Goal: Task Accomplishment & Management: Complete application form

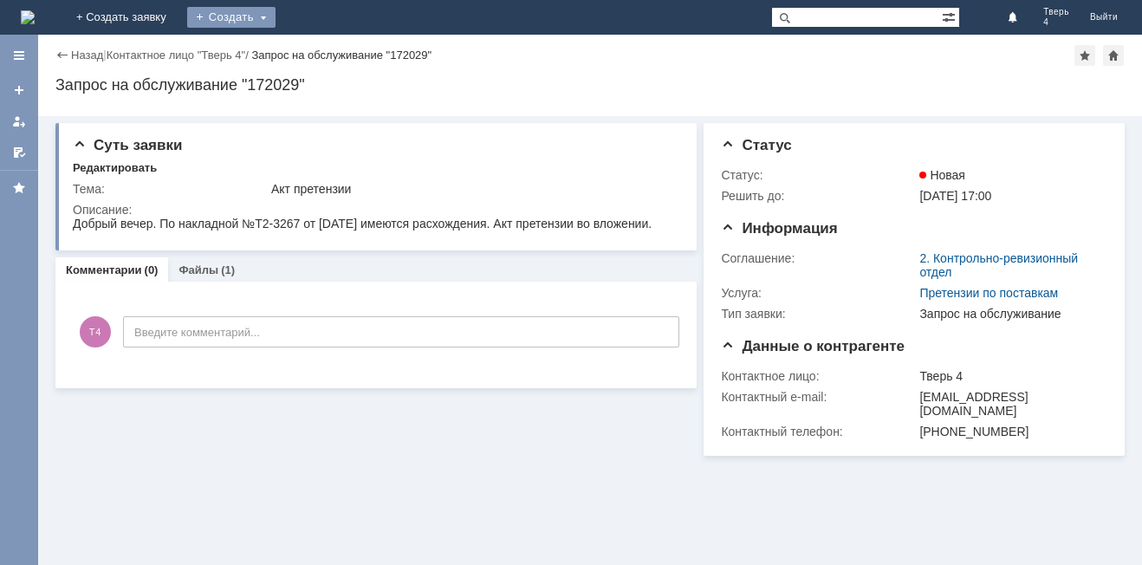
click at [275, 17] on div "Создать" at bounding box center [231, 17] width 88 height 21
click at [322, 59] on link "Заявка" at bounding box center [257, 52] width 132 height 21
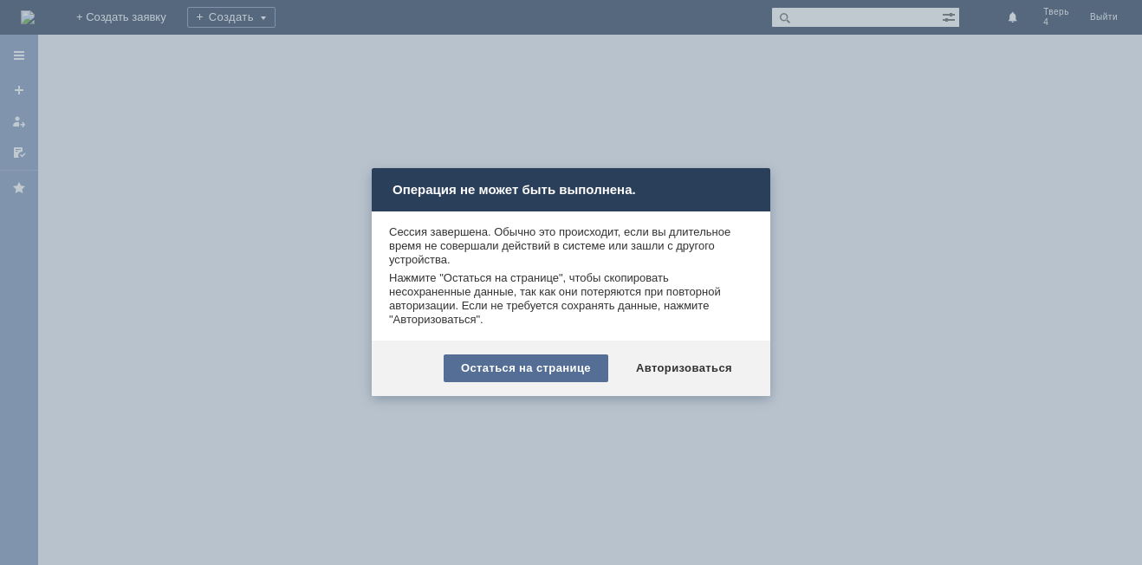
click at [554, 374] on div "Остаться на странице" at bounding box center [526, 368] width 165 height 28
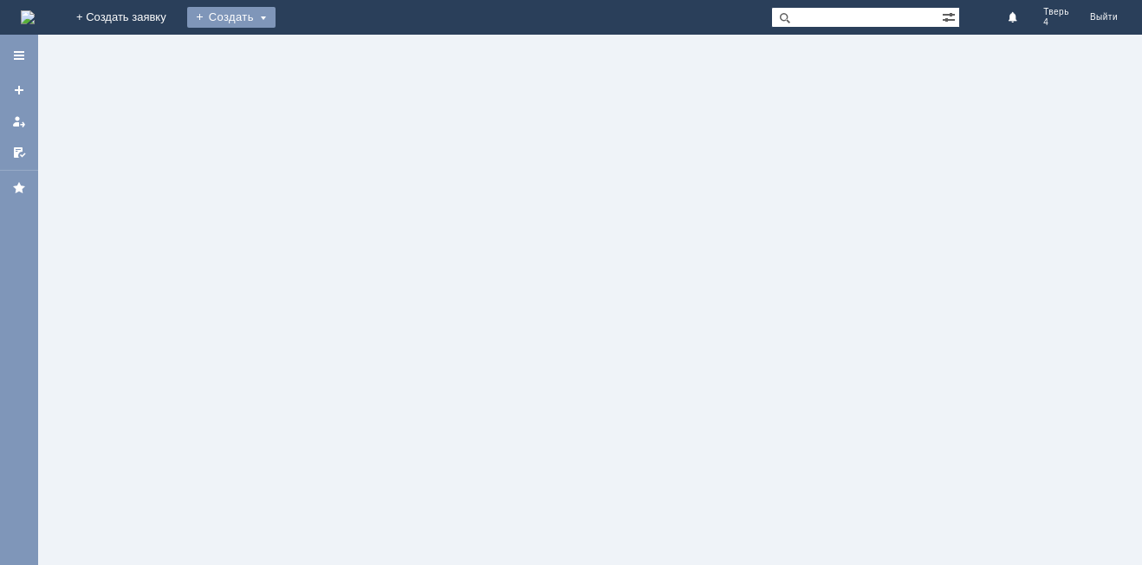
click at [275, 14] on div "Создать" at bounding box center [231, 17] width 88 height 21
click at [322, 49] on link "Заявка" at bounding box center [257, 52] width 132 height 21
click at [275, 19] on div "Создать" at bounding box center [231, 17] width 88 height 21
click at [305, 49] on link "Заявка" at bounding box center [257, 52] width 132 height 21
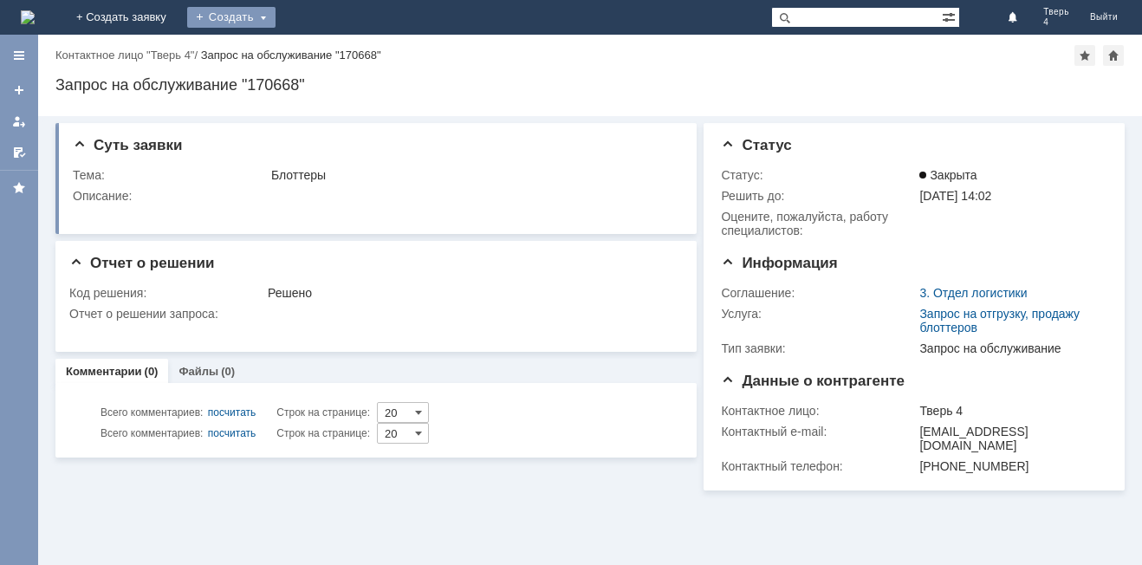
click at [275, 20] on div "Создать" at bounding box center [231, 17] width 88 height 21
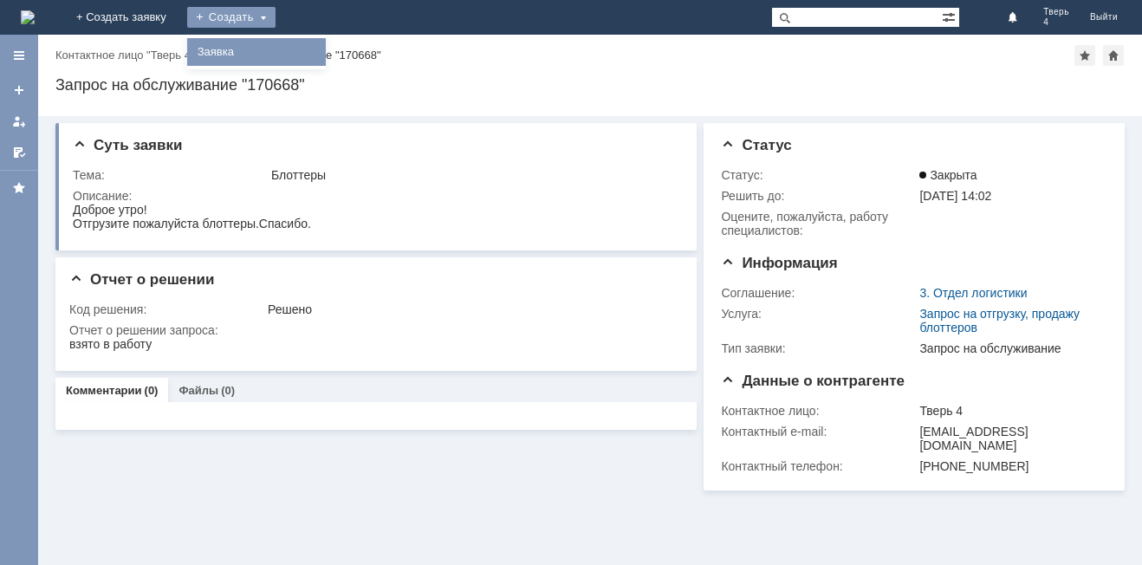
click at [322, 55] on link "Заявка" at bounding box center [257, 52] width 132 height 21
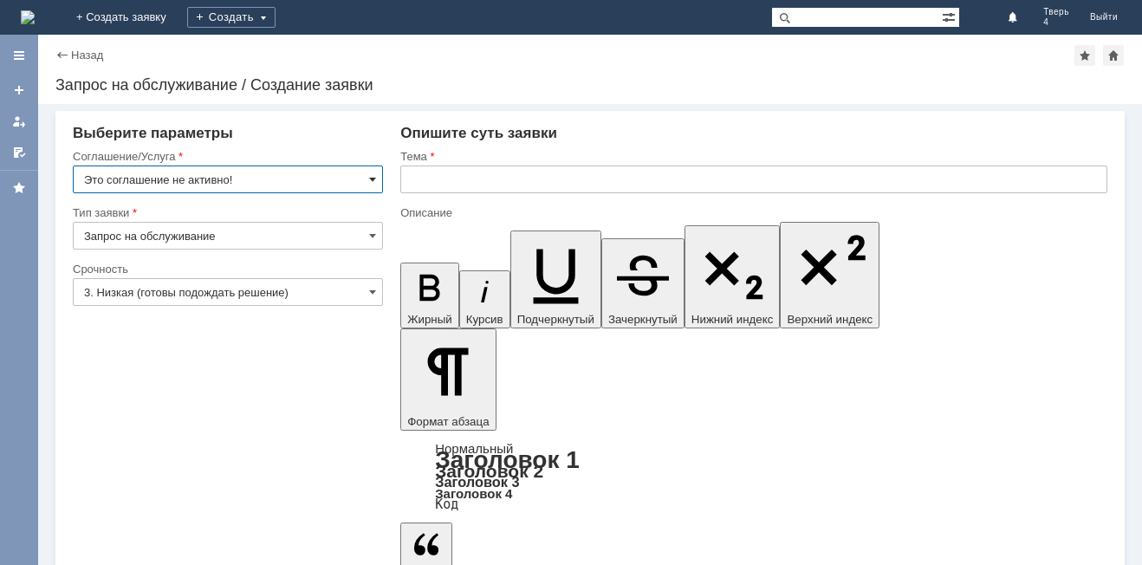
click at [374, 181] on span at bounding box center [372, 179] width 7 height 14
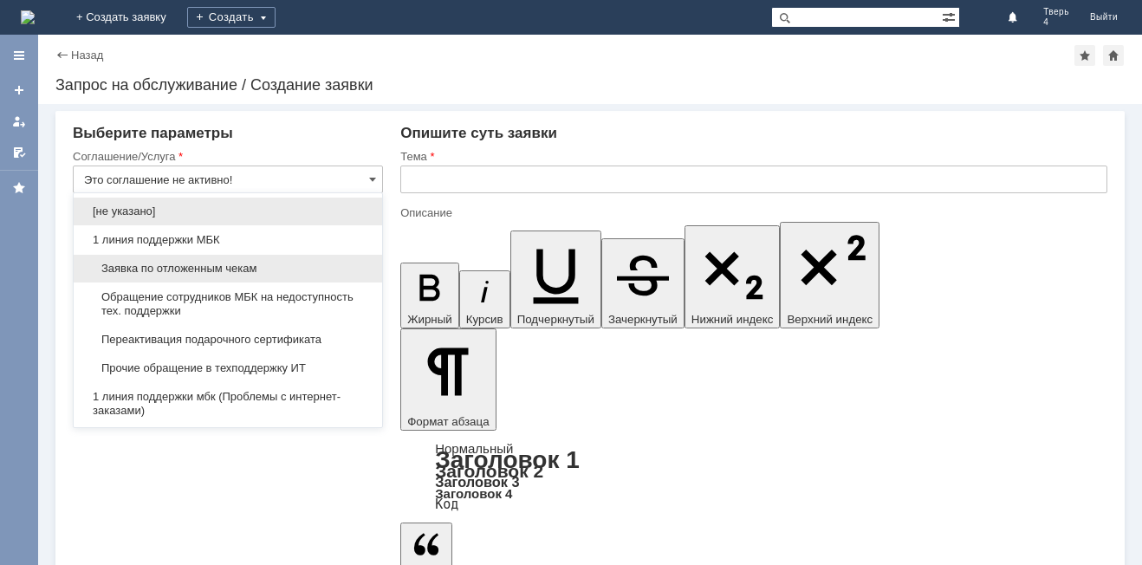
click at [258, 262] on span "Заявка по отложенным чекам" at bounding box center [228, 269] width 288 height 14
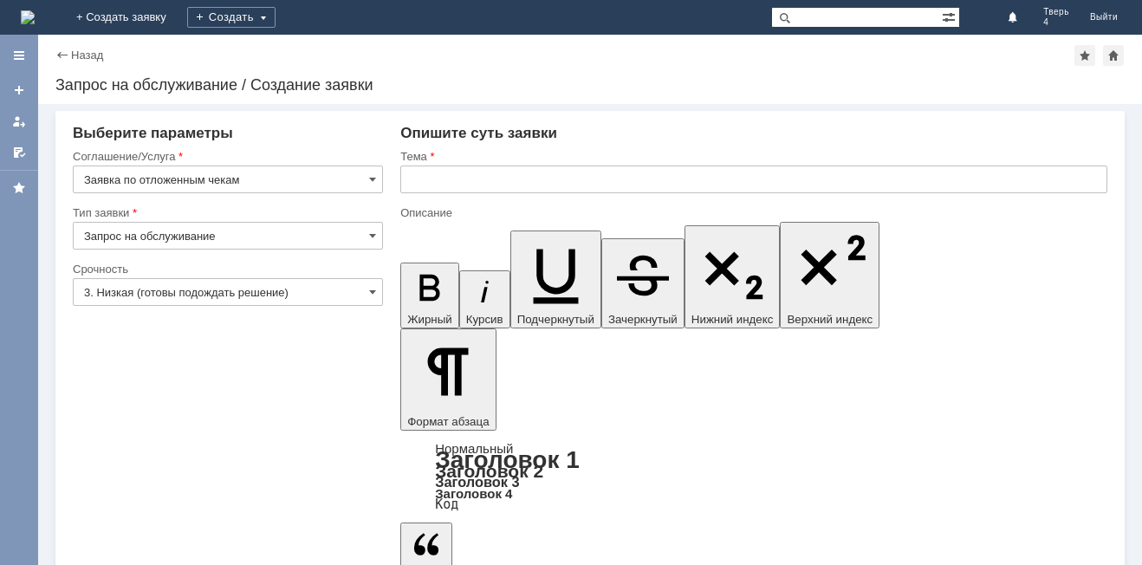
type input "Заявка по отложенным чекам"
click at [268, 281] on input "3. Низкая (готовы подождать решение)" at bounding box center [228, 292] width 310 height 28
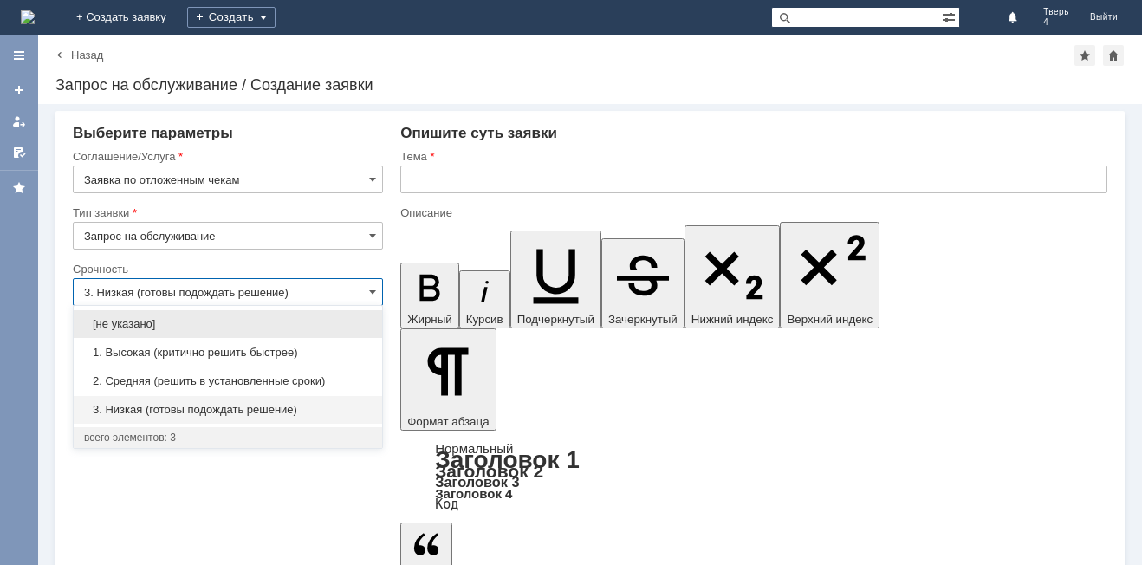
drag, startPoint x: 202, startPoint y: 382, endPoint x: 210, endPoint y: 367, distance: 16.7
click at [201, 381] on span "2. Средняя (решить в установленные сроки)" at bounding box center [228, 381] width 288 height 14
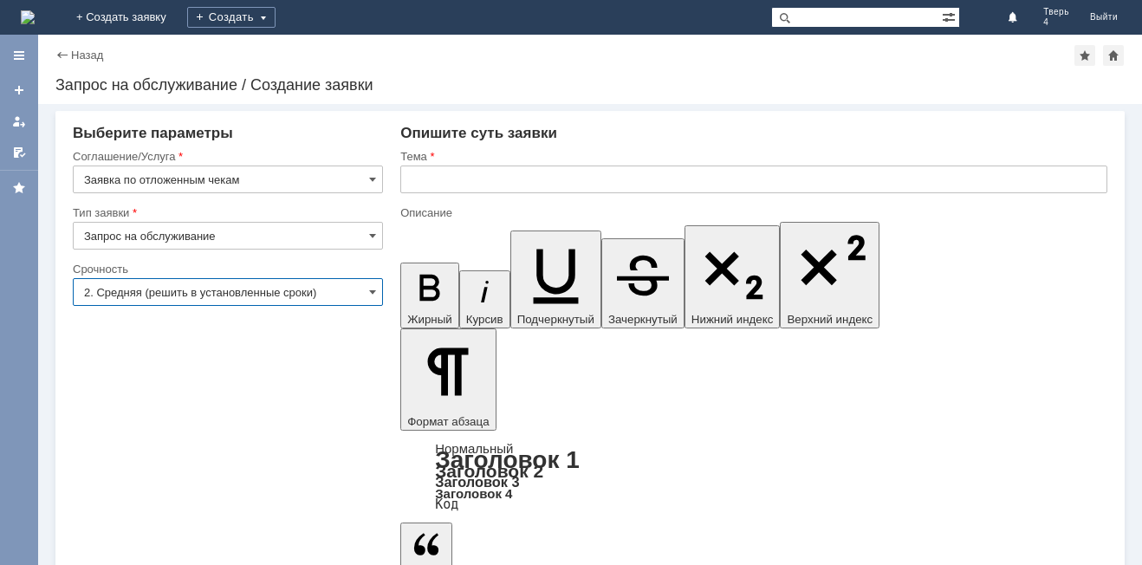
type input "2. Средняя (решить в установленные сроки)"
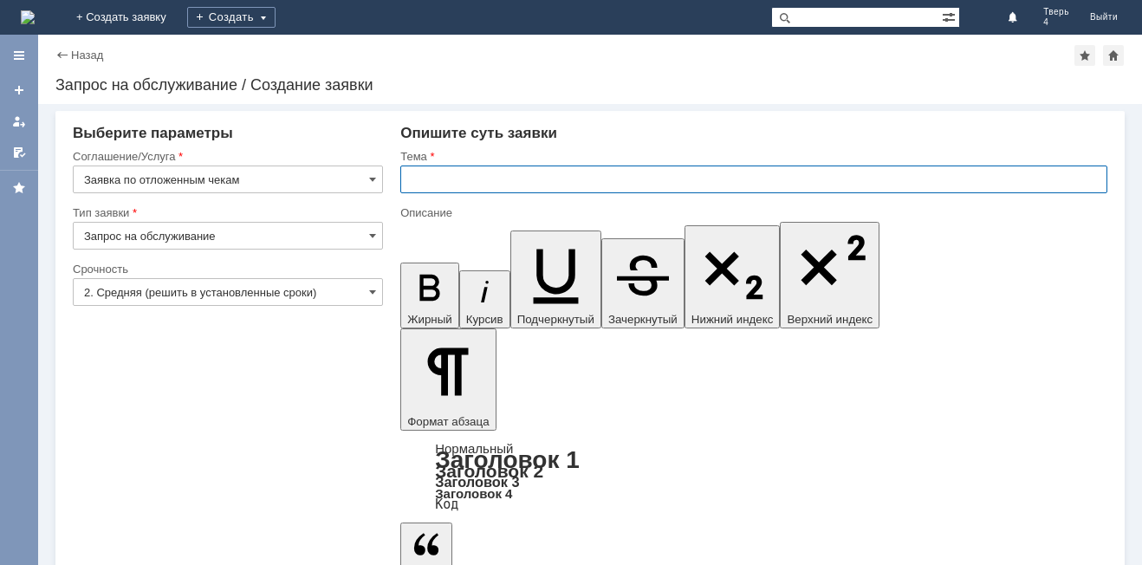
click at [435, 191] on input "text" at bounding box center [753, 179] width 707 height 28
type input "отложенный чек"
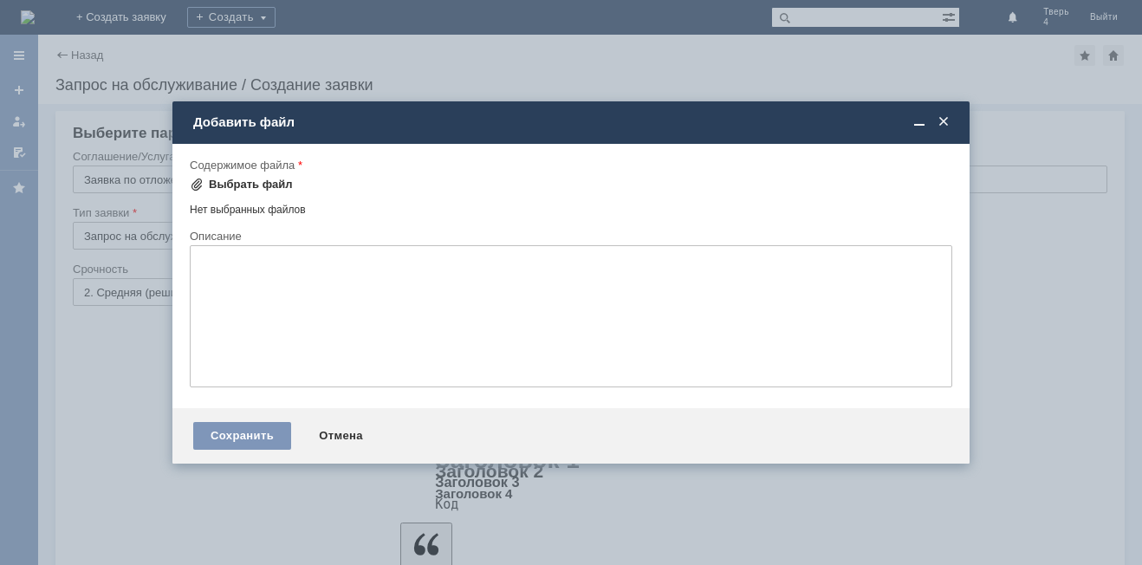
click at [197, 176] on div "Выбрать файл" at bounding box center [241, 184] width 103 height 21
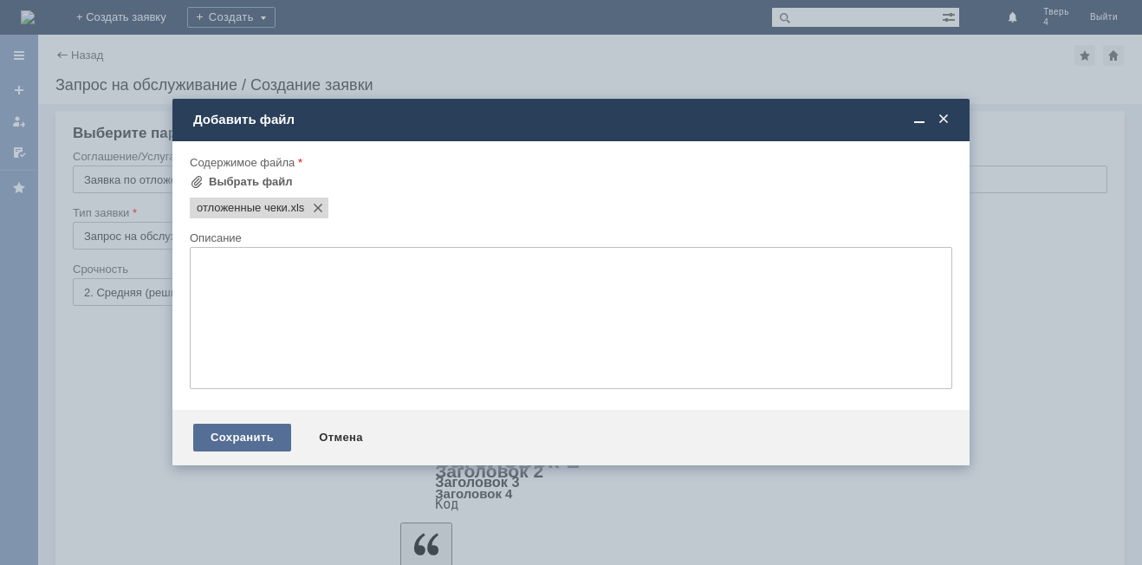
click at [230, 439] on div "Сохранить" at bounding box center [242, 438] width 98 height 28
